Goal: Information Seeking & Learning: Check status

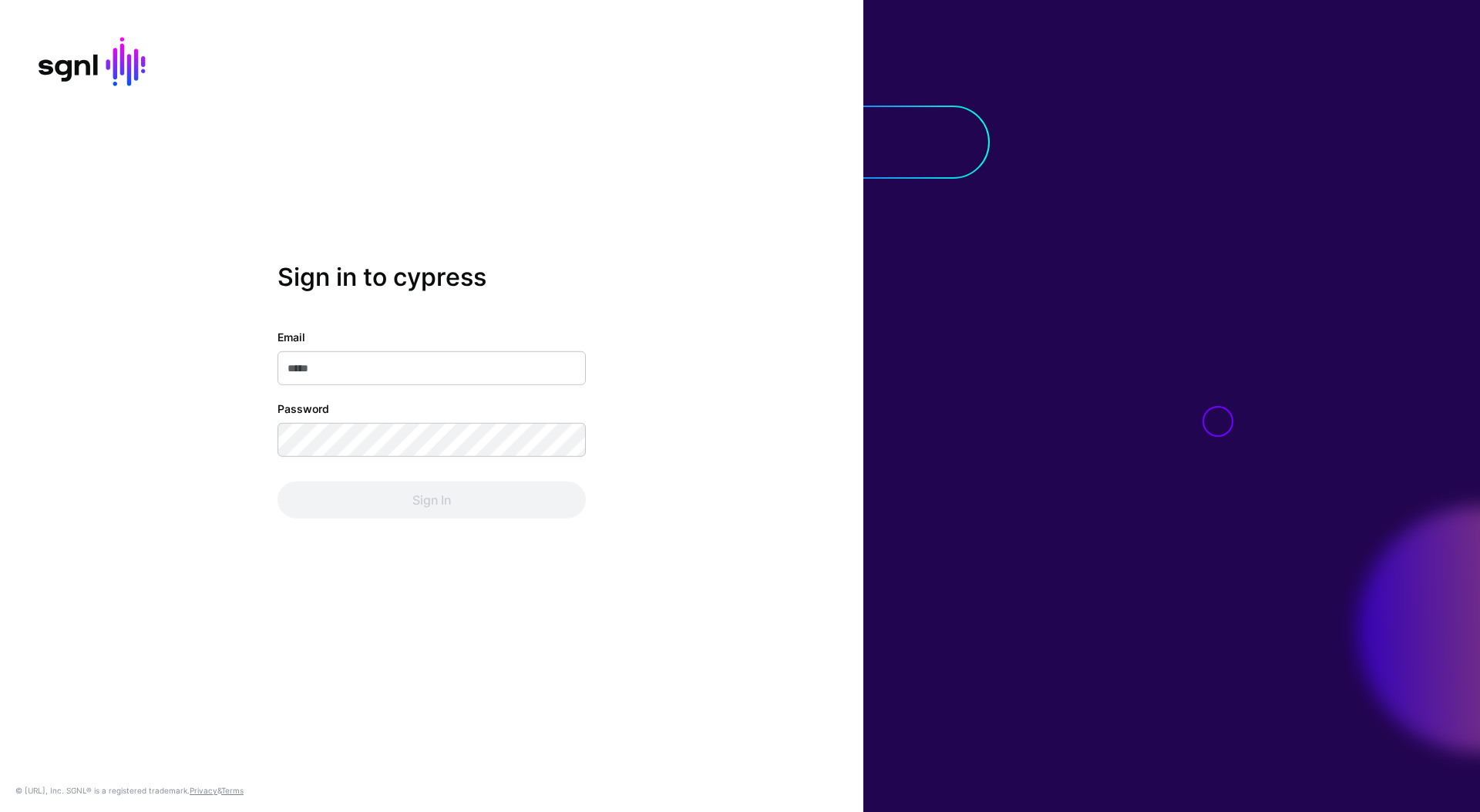
click at [514, 372] on input "Email" at bounding box center [431, 368] width 308 height 34
type input "**********"
click at [447, 457] on div "**********" at bounding box center [431, 424] width 308 height 189
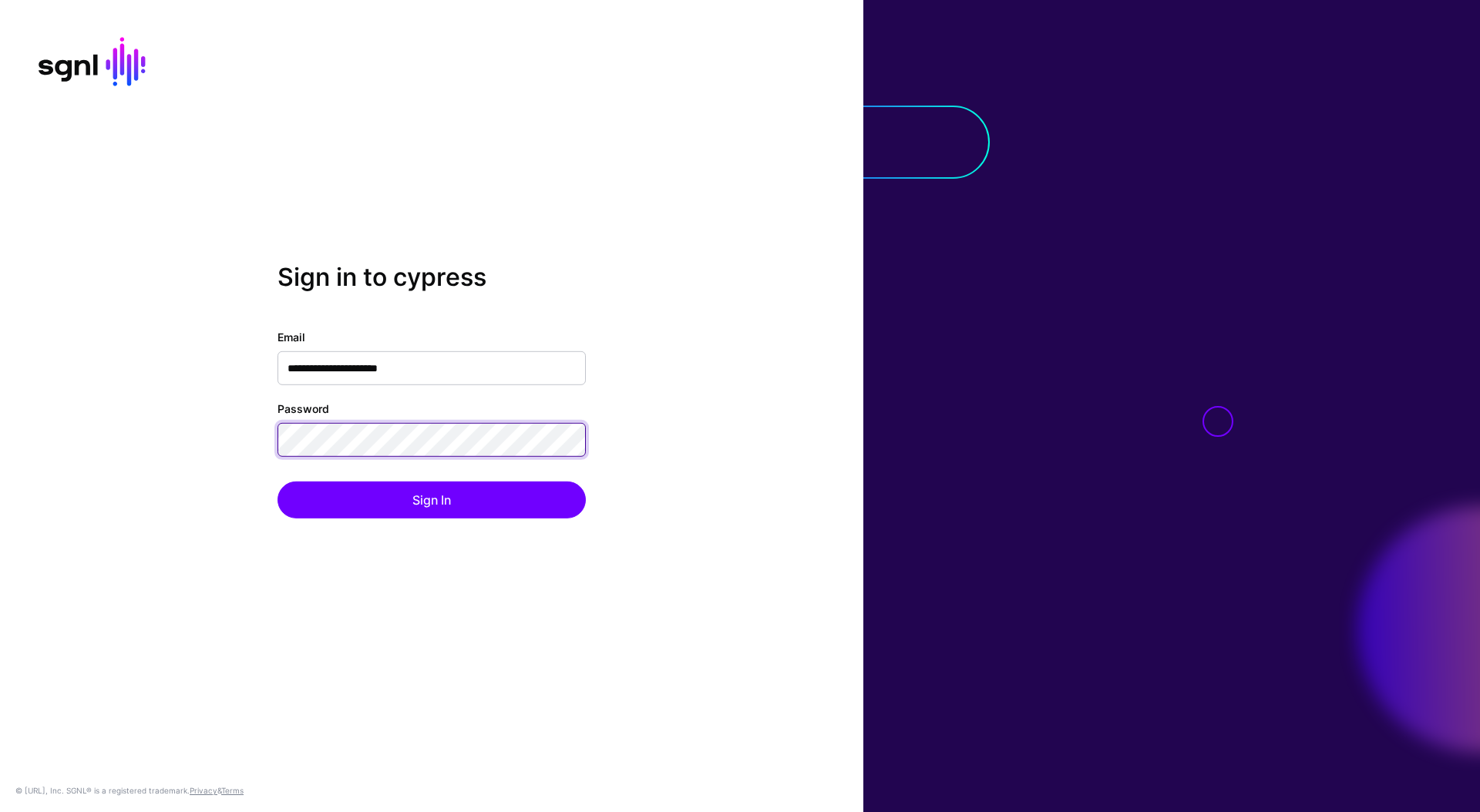
click at [277, 482] on button "Sign In" at bounding box center [431, 500] width 308 height 37
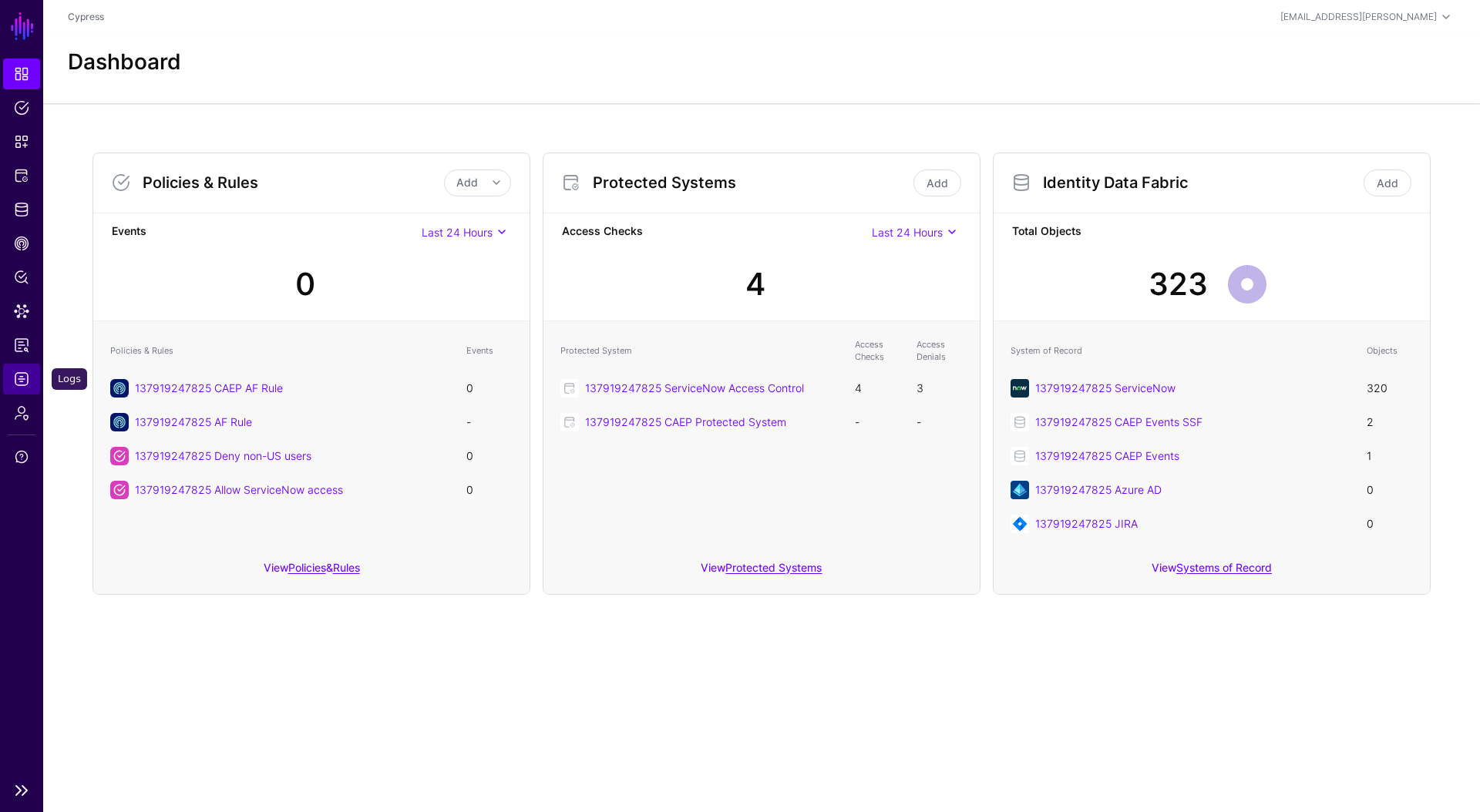
click at [16, 377] on span "Logs" at bounding box center [21, 379] width 16 height 16
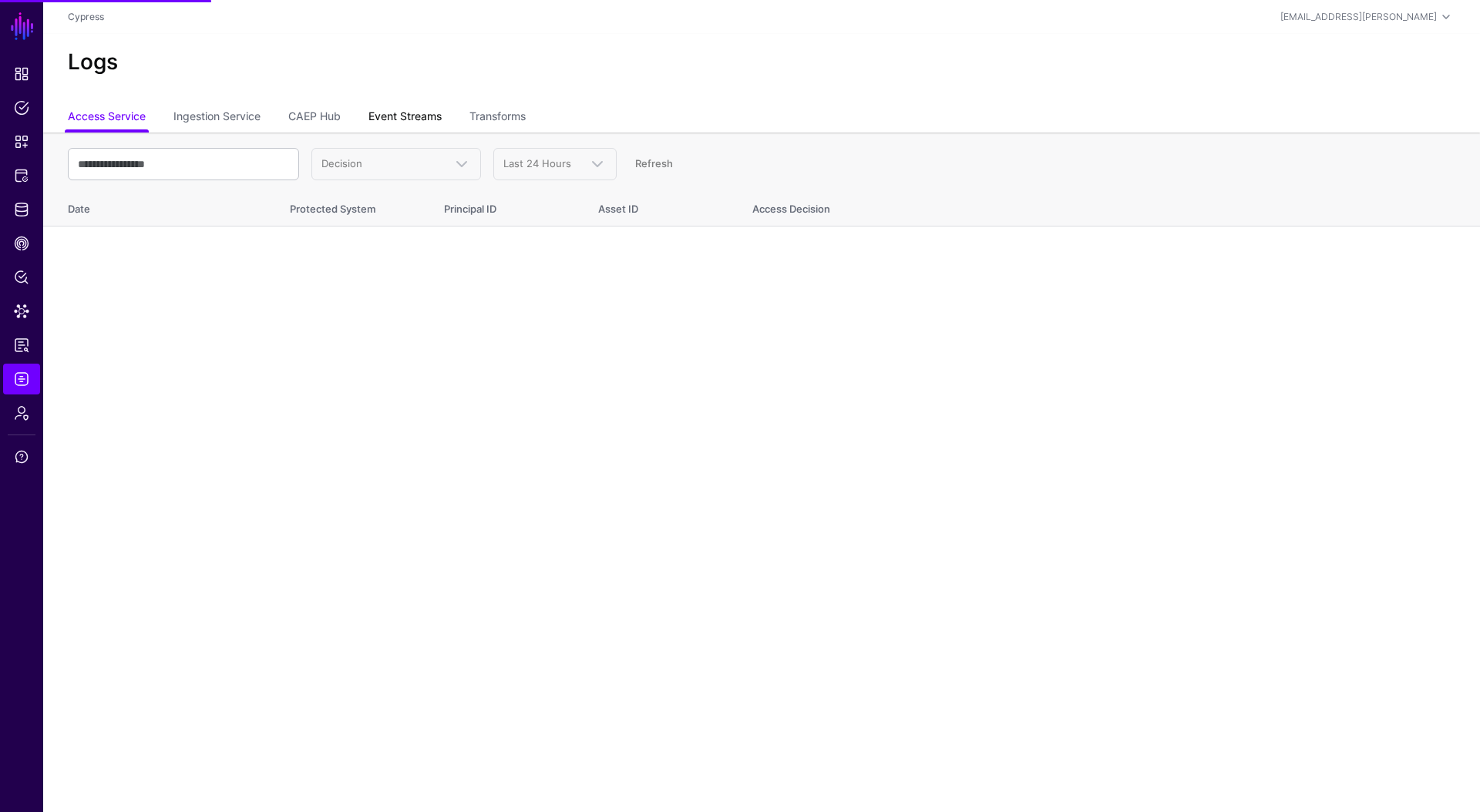
click at [387, 116] on link "Event Streams" at bounding box center [405, 118] width 73 height 29
click at [325, 118] on link "CAEP Hub" at bounding box center [315, 118] width 52 height 29
click at [356, 167] on span "Action Started" at bounding box center [356, 162] width 69 height 12
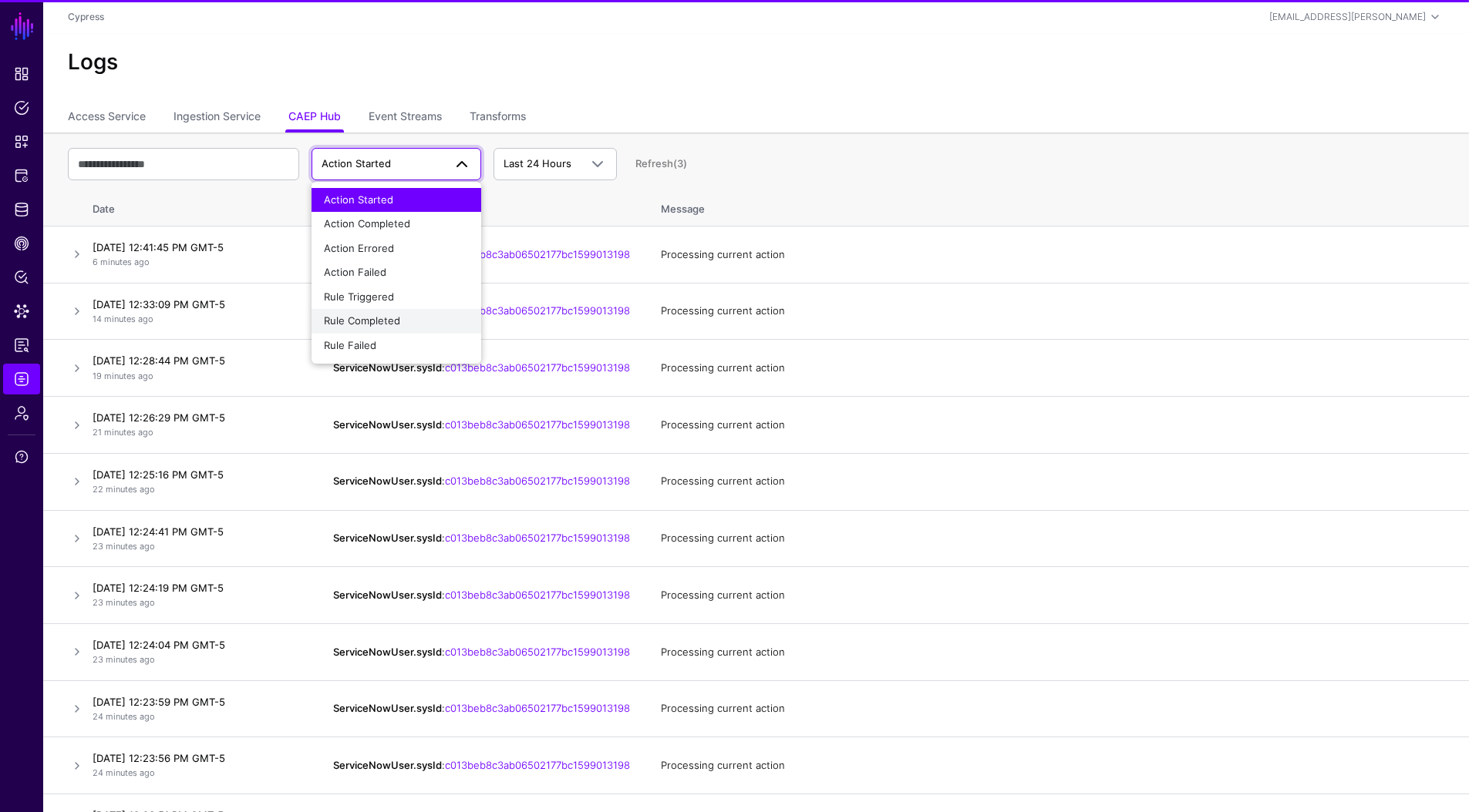
click at [380, 325] on span "Rule Completed" at bounding box center [362, 320] width 77 height 12
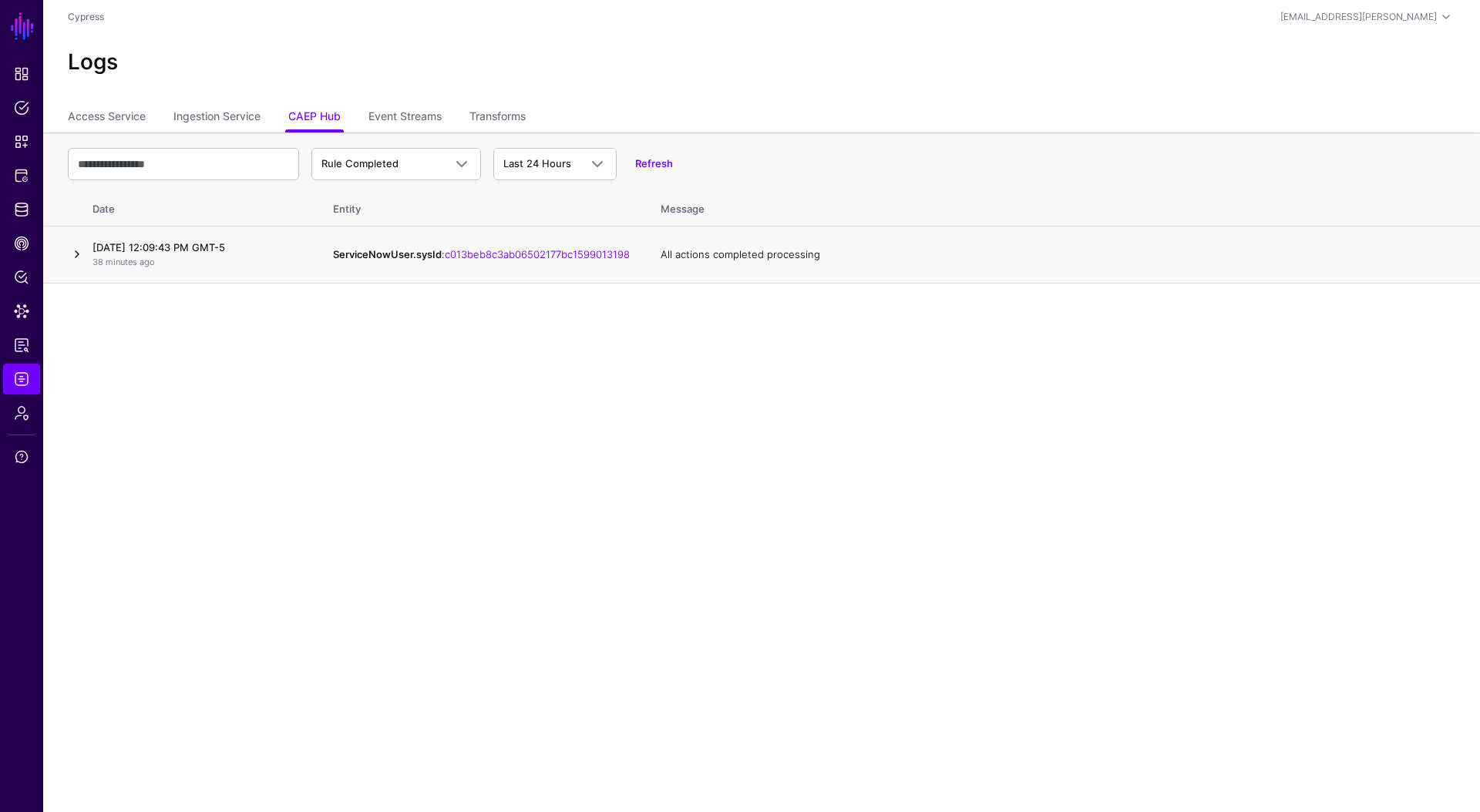
click at [80, 253] on link at bounding box center [78, 255] width 19 height 19
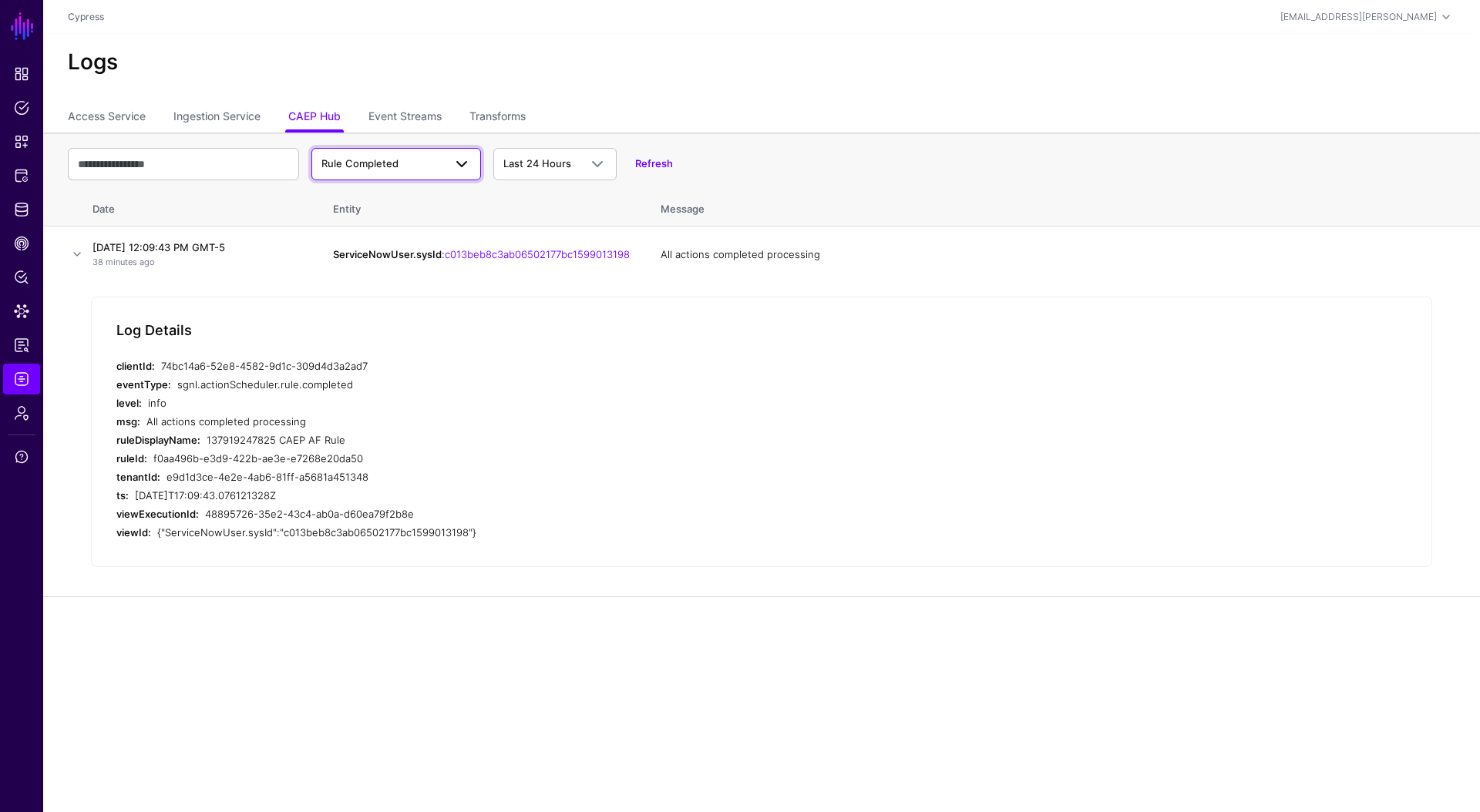
click at [438, 157] on span "Rule Completed" at bounding box center [382, 164] width 121 height 16
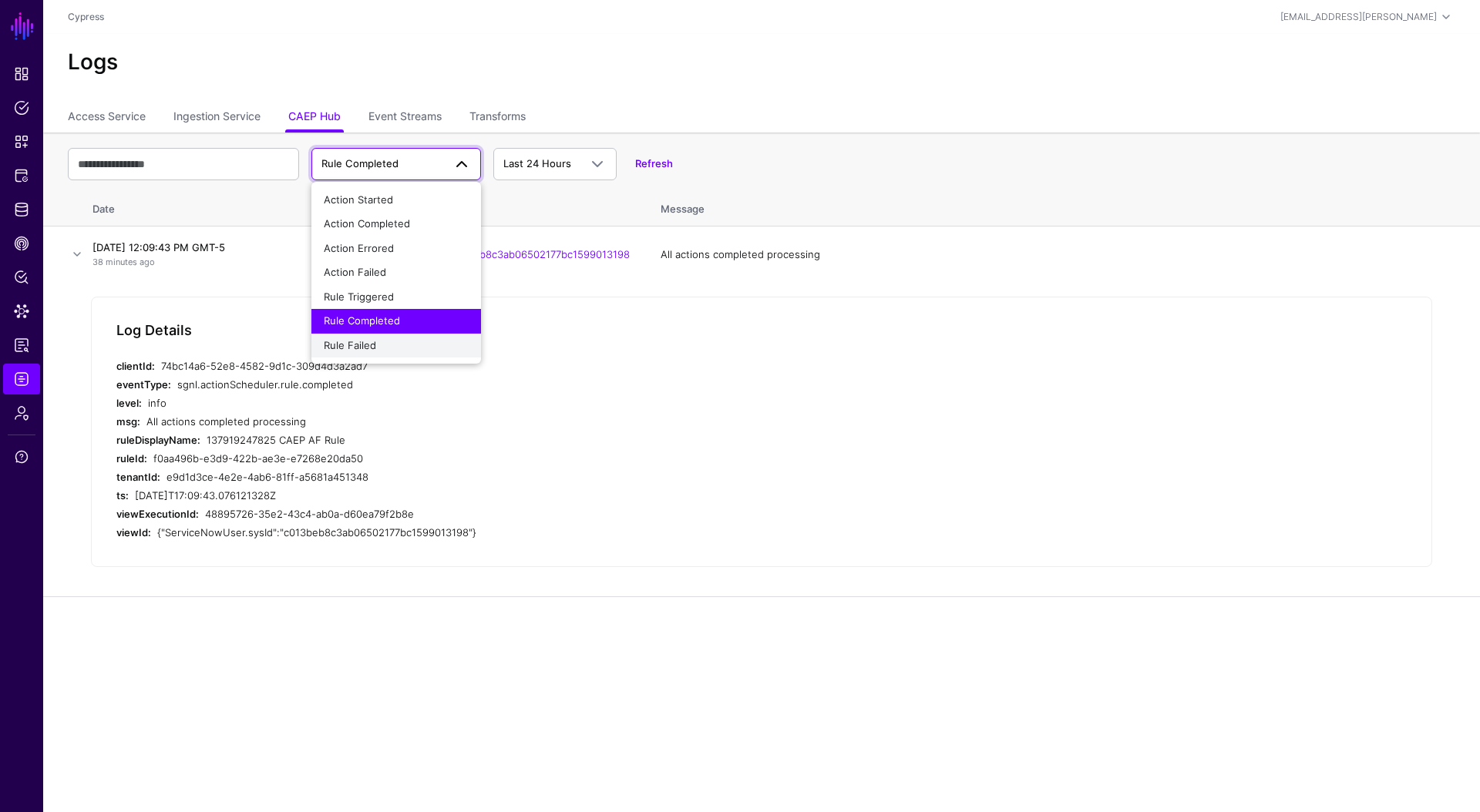
click at [391, 340] on div "Rule Failed" at bounding box center [396, 345] width 145 height 16
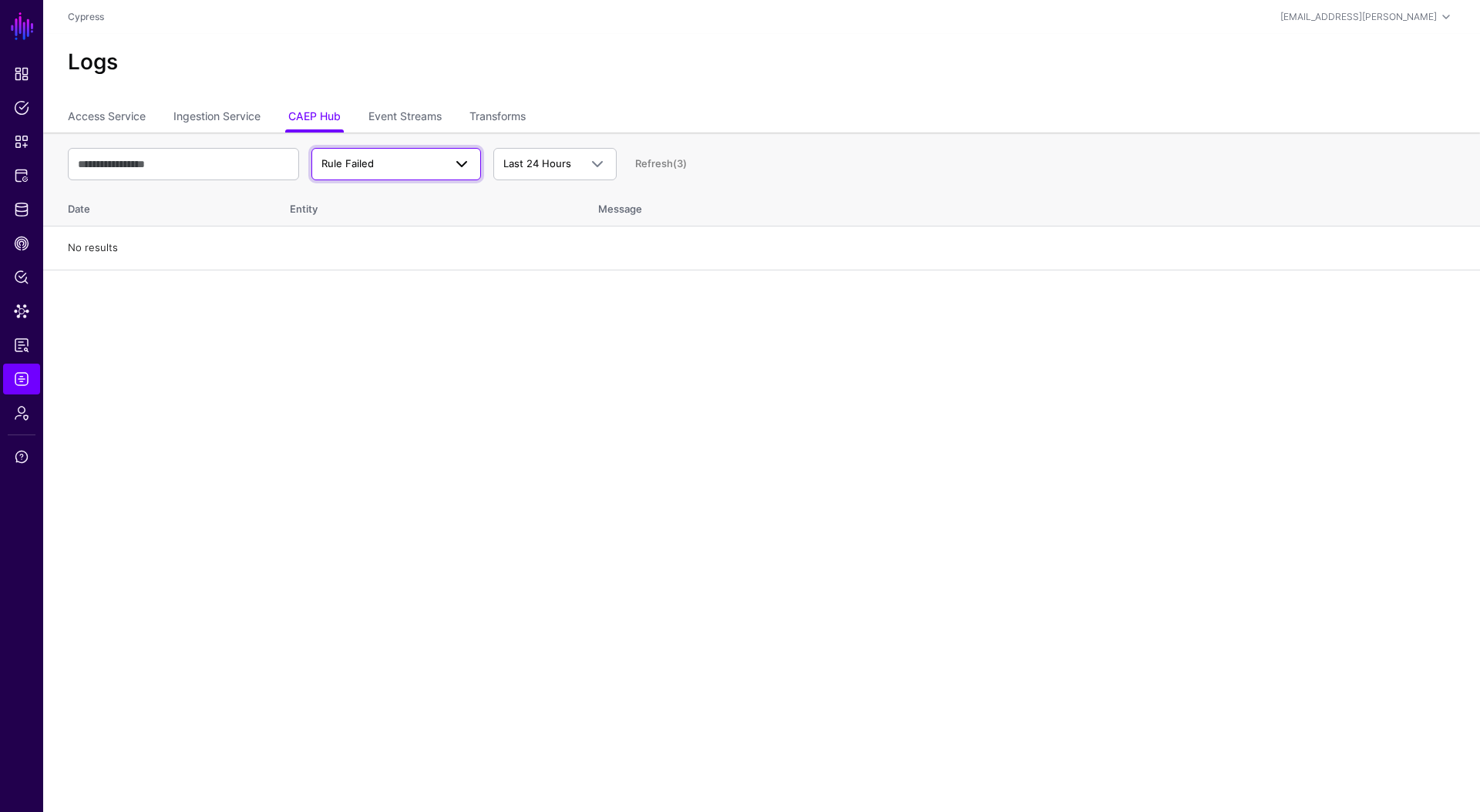
click at [453, 166] on span at bounding box center [462, 164] width 19 height 19
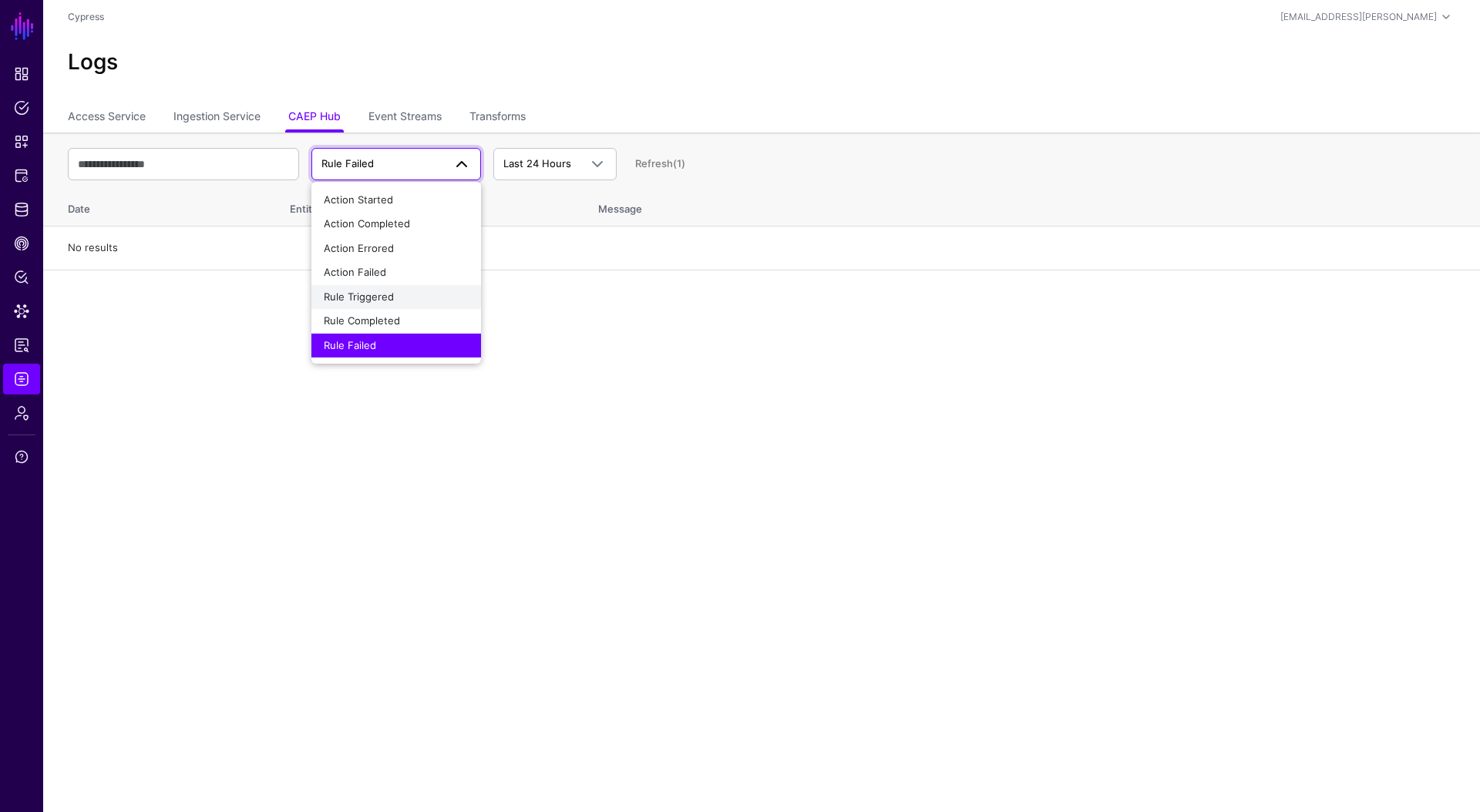
click at [388, 289] on div "Rule Triggered" at bounding box center [396, 297] width 145 height 16
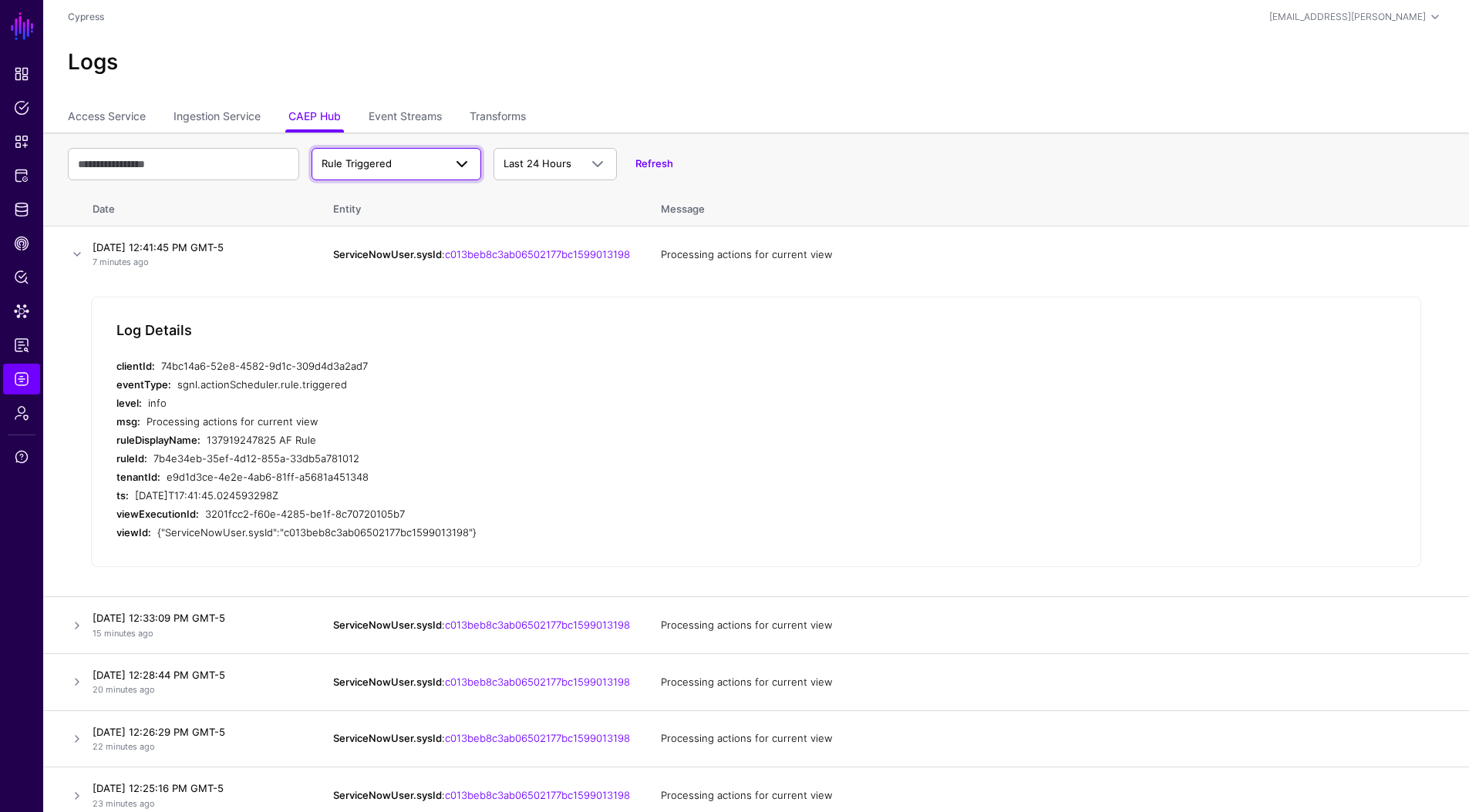
click at [395, 172] on span "Rule Triggered" at bounding box center [396, 164] width 149 height 19
click at [396, 172] on span "Rule Triggered" at bounding box center [396, 164] width 149 height 19
click at [80, 259] on link at bounding box center [78, 255] width 19 height 19
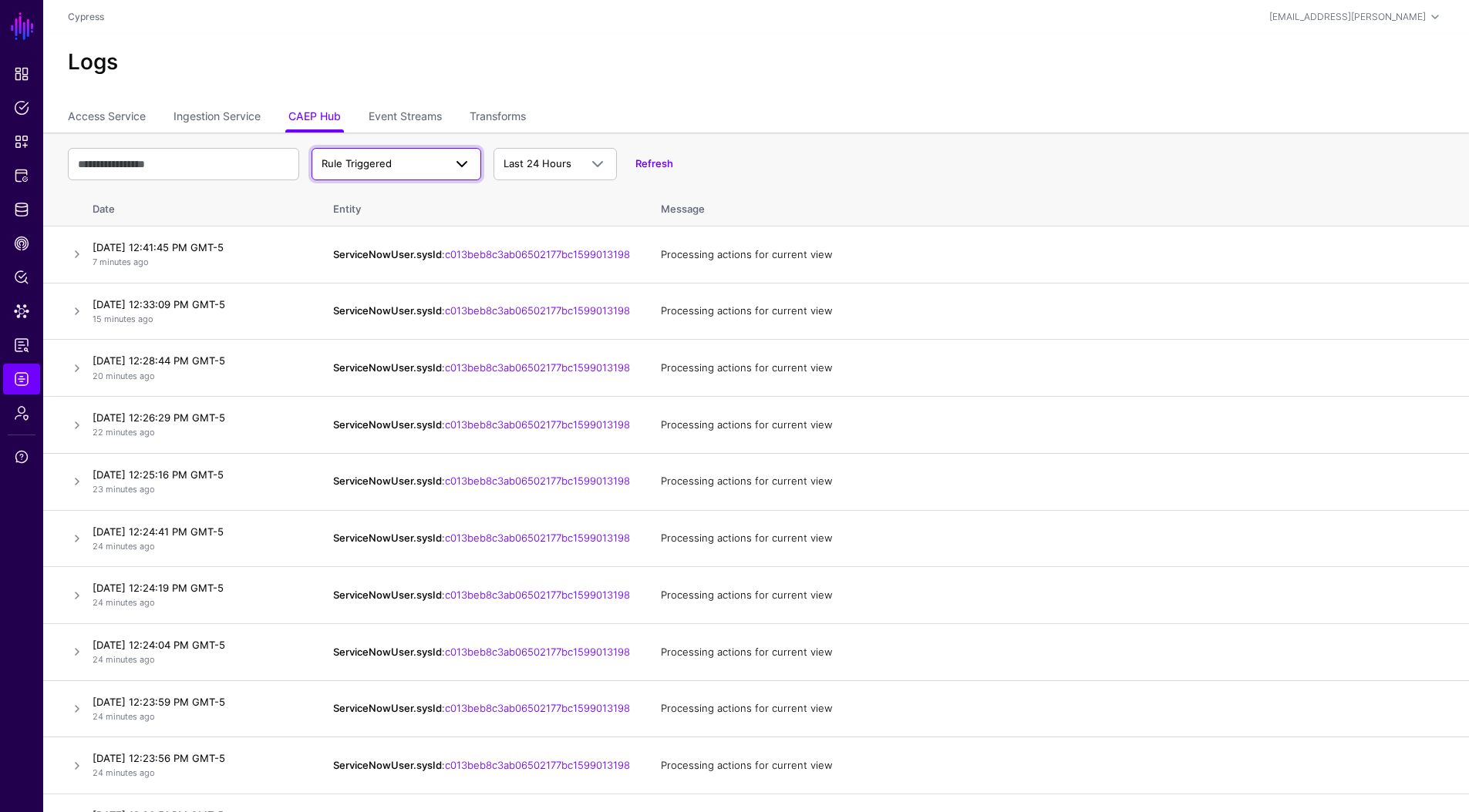
click at [417, 171] on span "Rule Triggered" at bounding box center [396, 164] width 149 height 19
click at [392, 227] on span "Action Completed" at bounding box center [367, 223] width 86 height 12
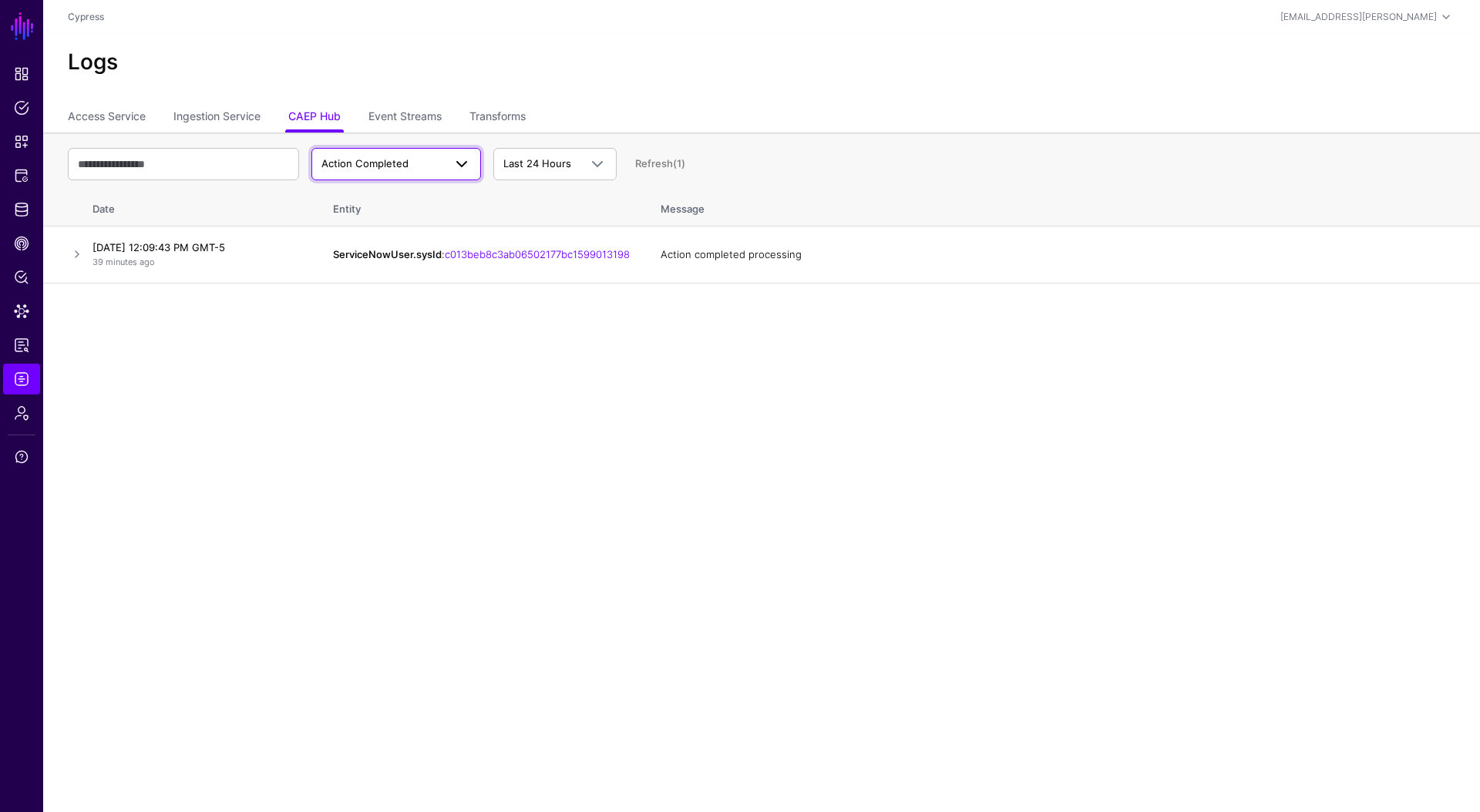
click at [365, 174] on link "Action Completed" at bounding box center [397, 164] width 170 height 33
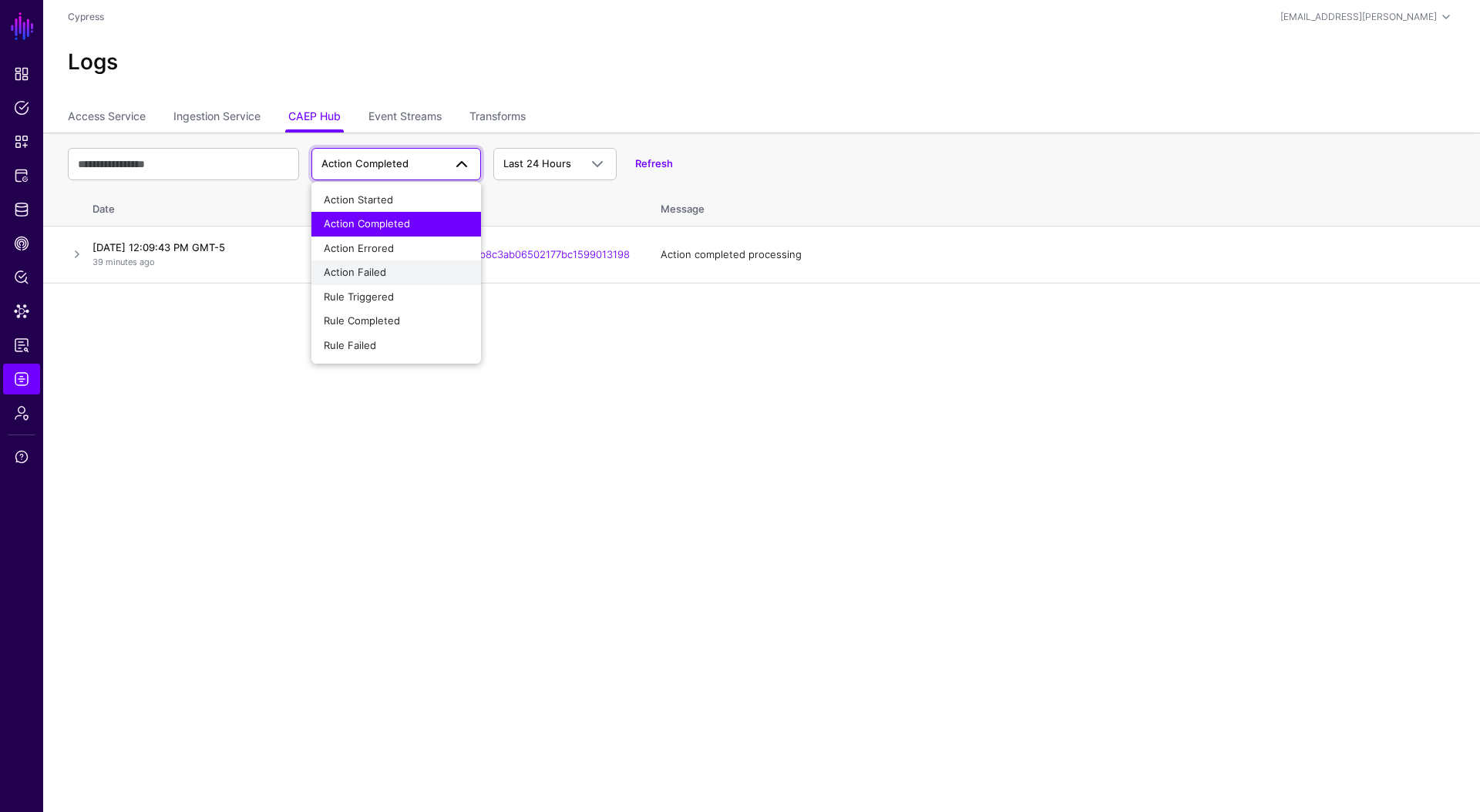
click at [383, 279] on div "Action Failed" at bounding box center [396, 273] width 145 height 16
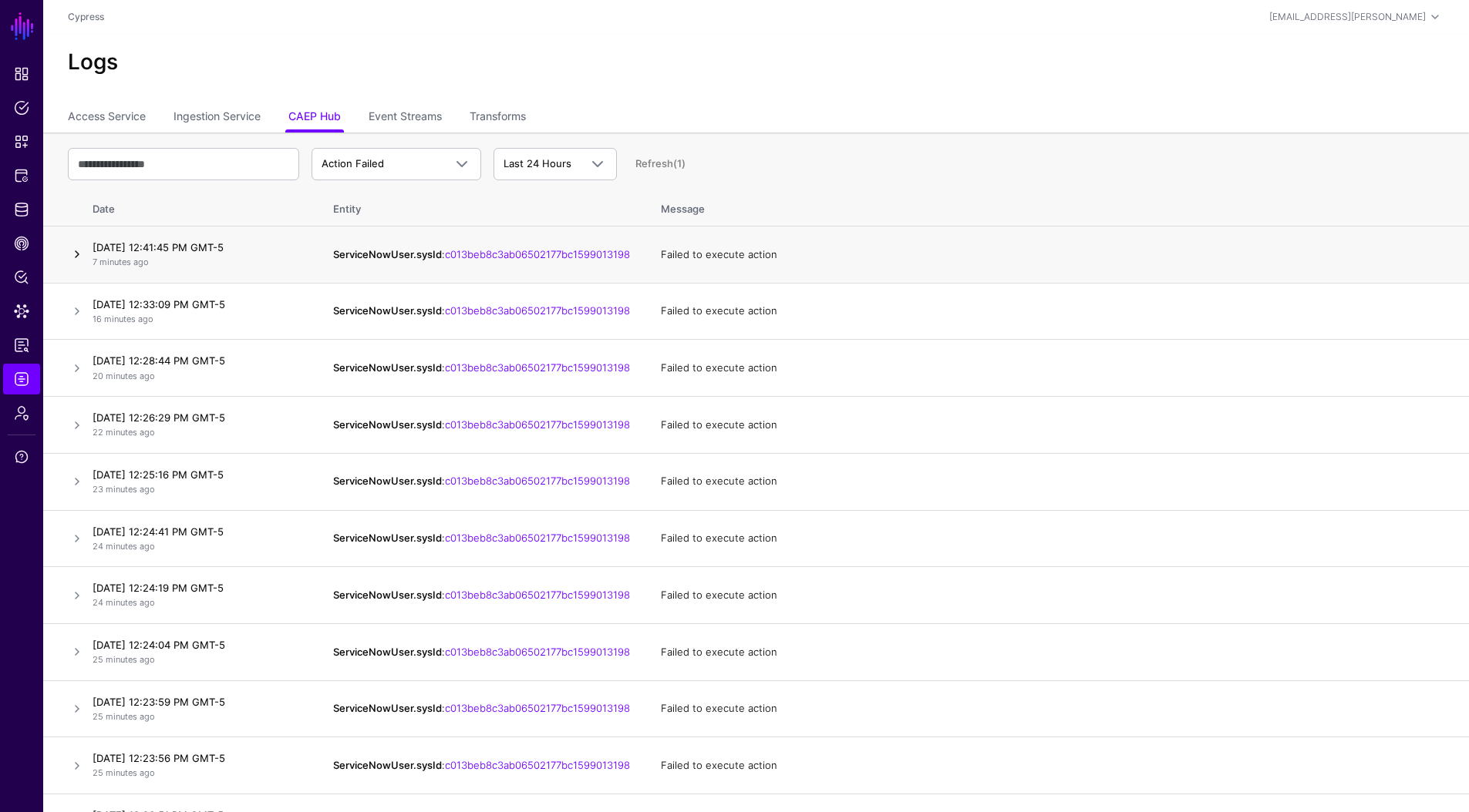
click at [73, 261] on link at bounding box center [78, 255] width 19 height 19
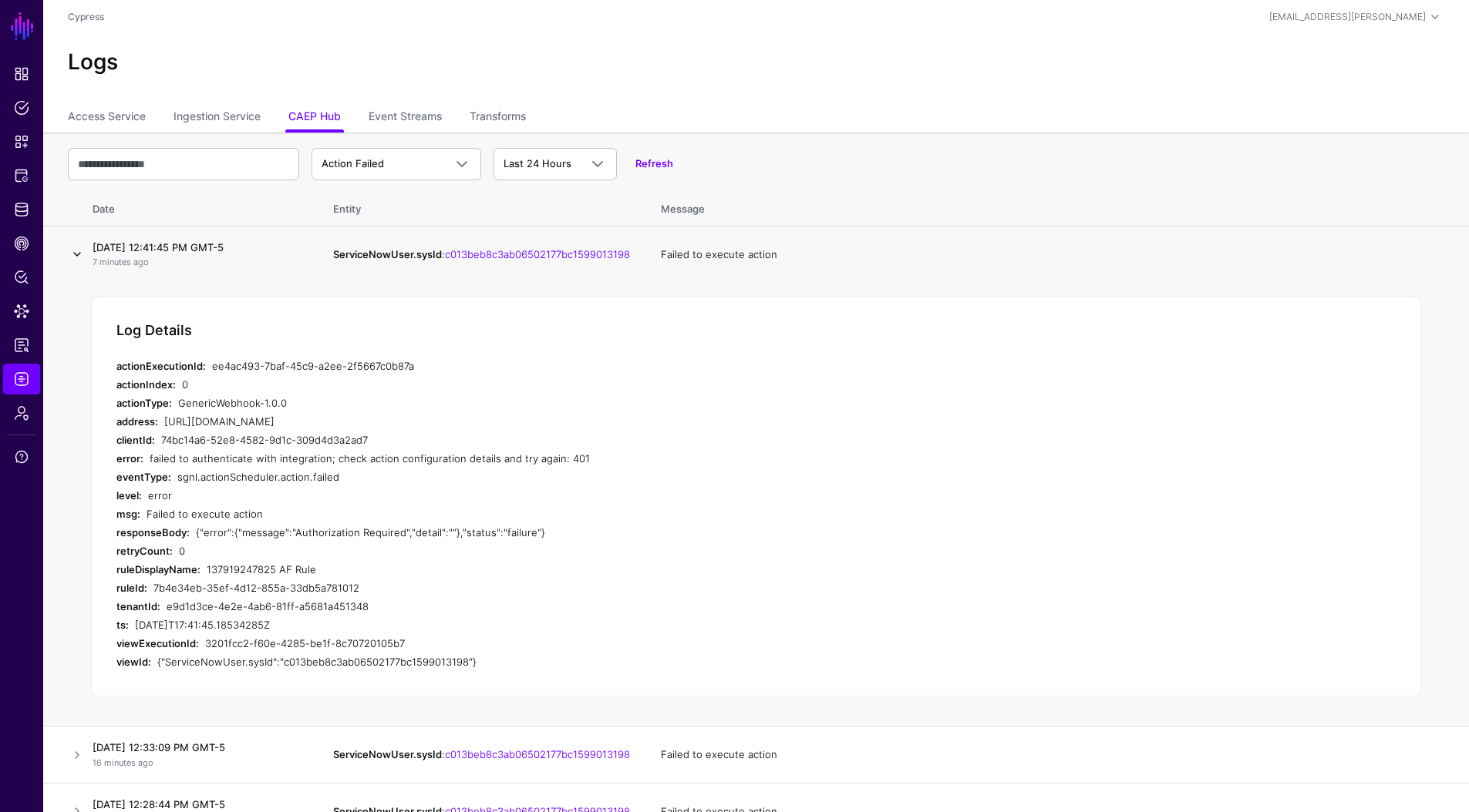
click at [70, 254] on link at bounding box center [78, 255] width 19 height 19
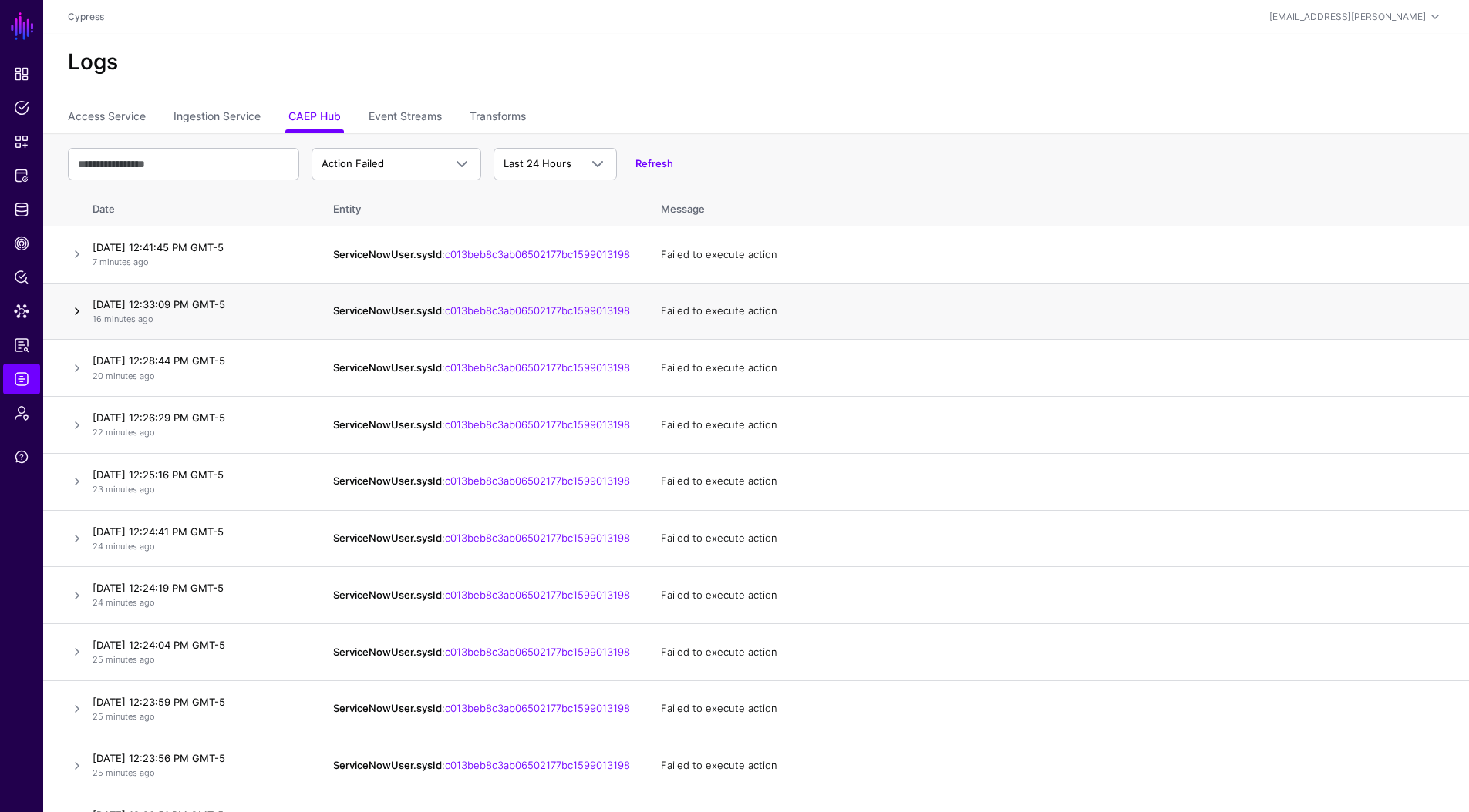
click at [80, 315] on link at bounding box center [78, 312] width 19 height 19
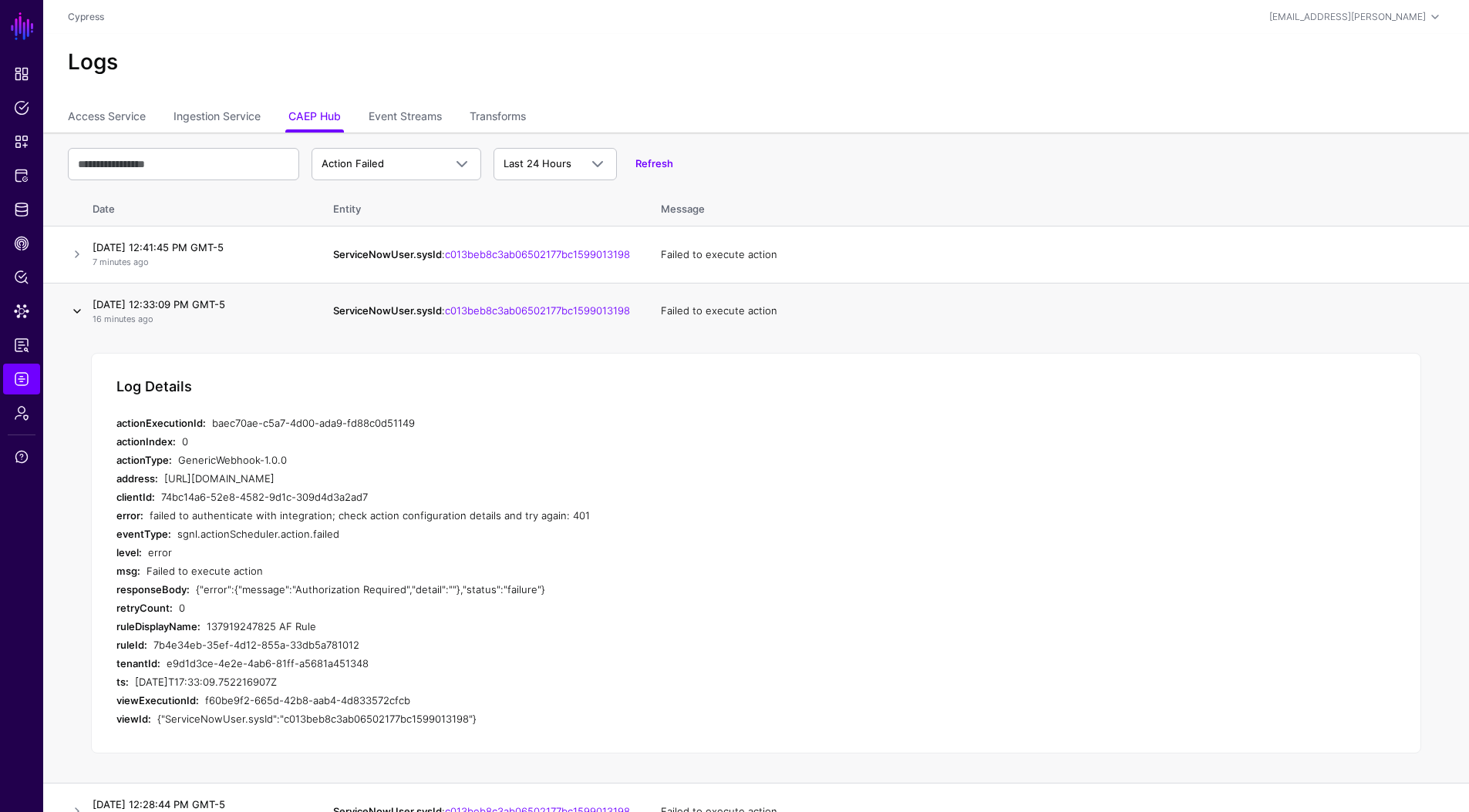
click at [80, 315] on link at bounding box center [78, 312] width 19 height 19
